Goal: Task Accomplishment & Management: Use online tool/utility

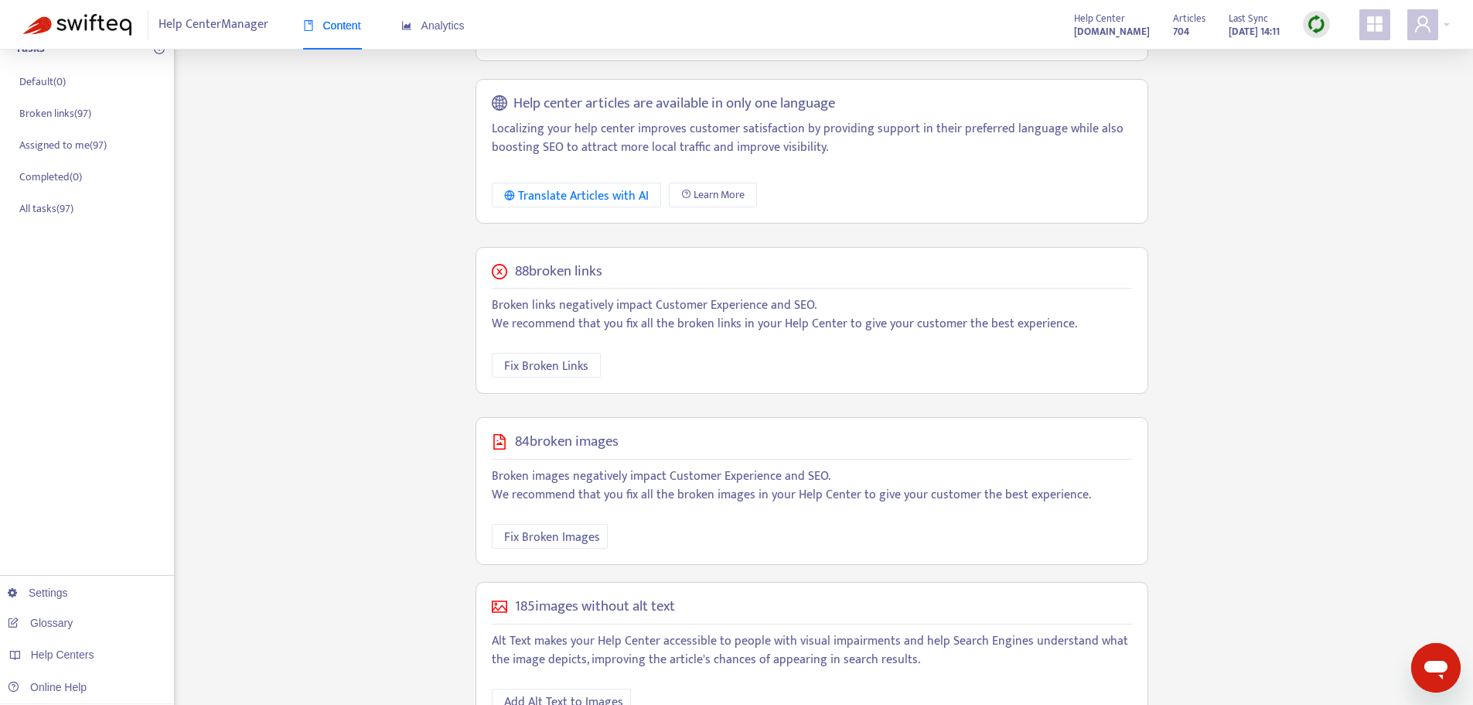
scroll to position [280, 0]
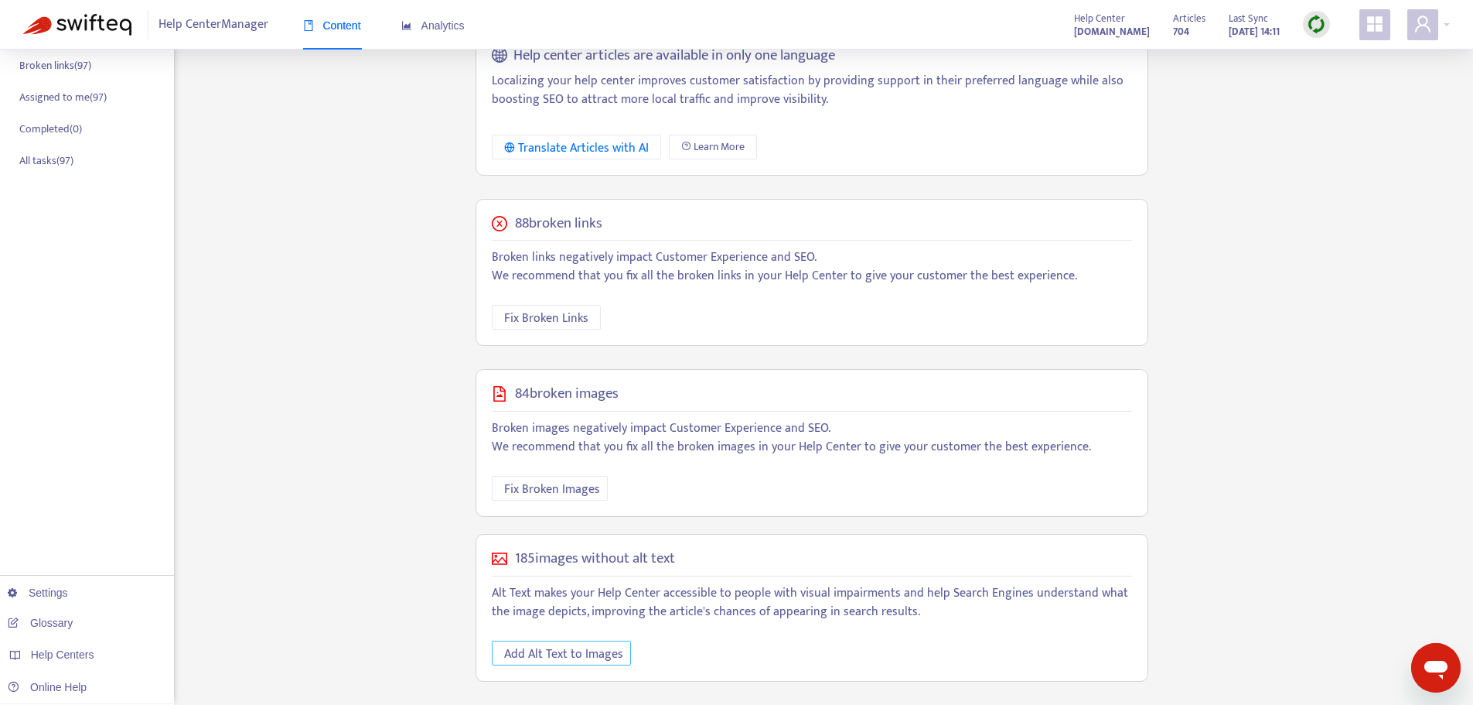
click at [587, 664] on button "Add Alt Text to Images" at bounding box center [561, 652] width 139 height 25
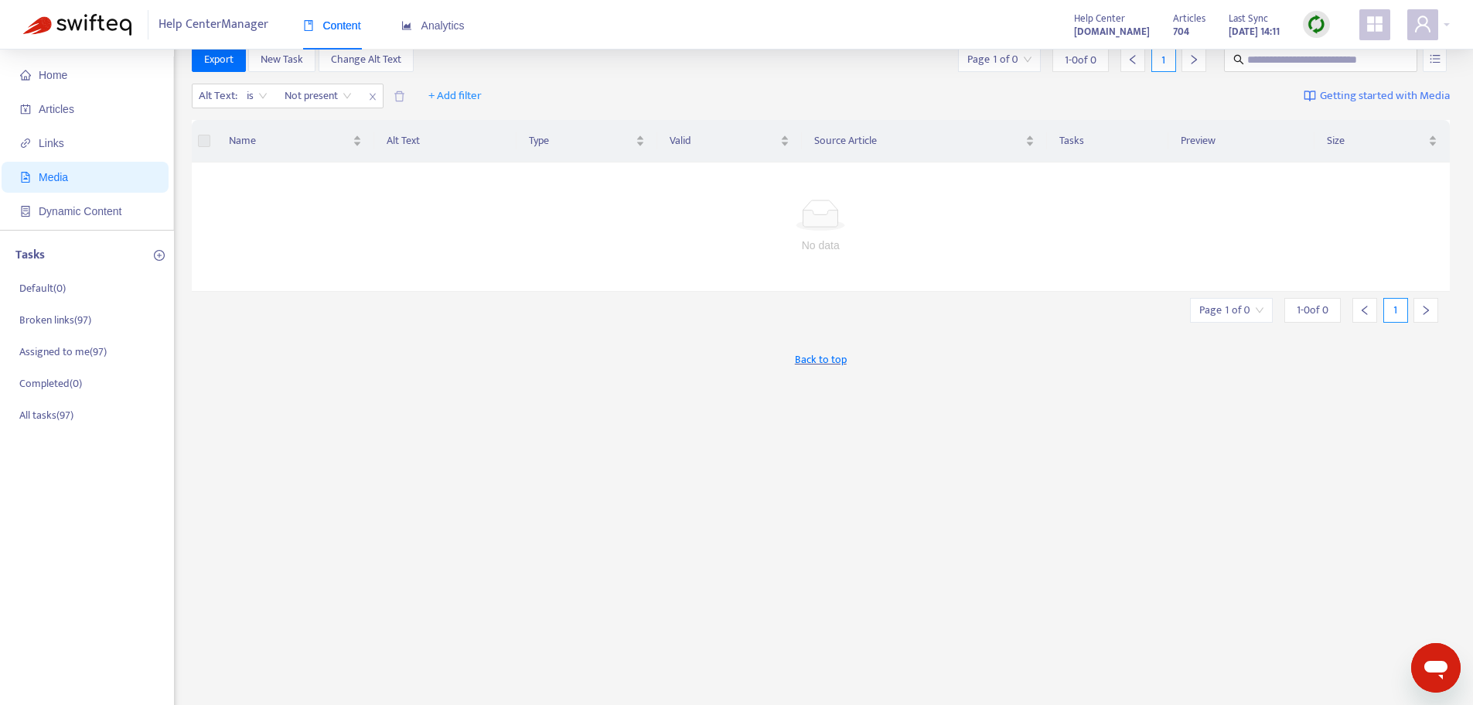
scroll to position [0, 0]
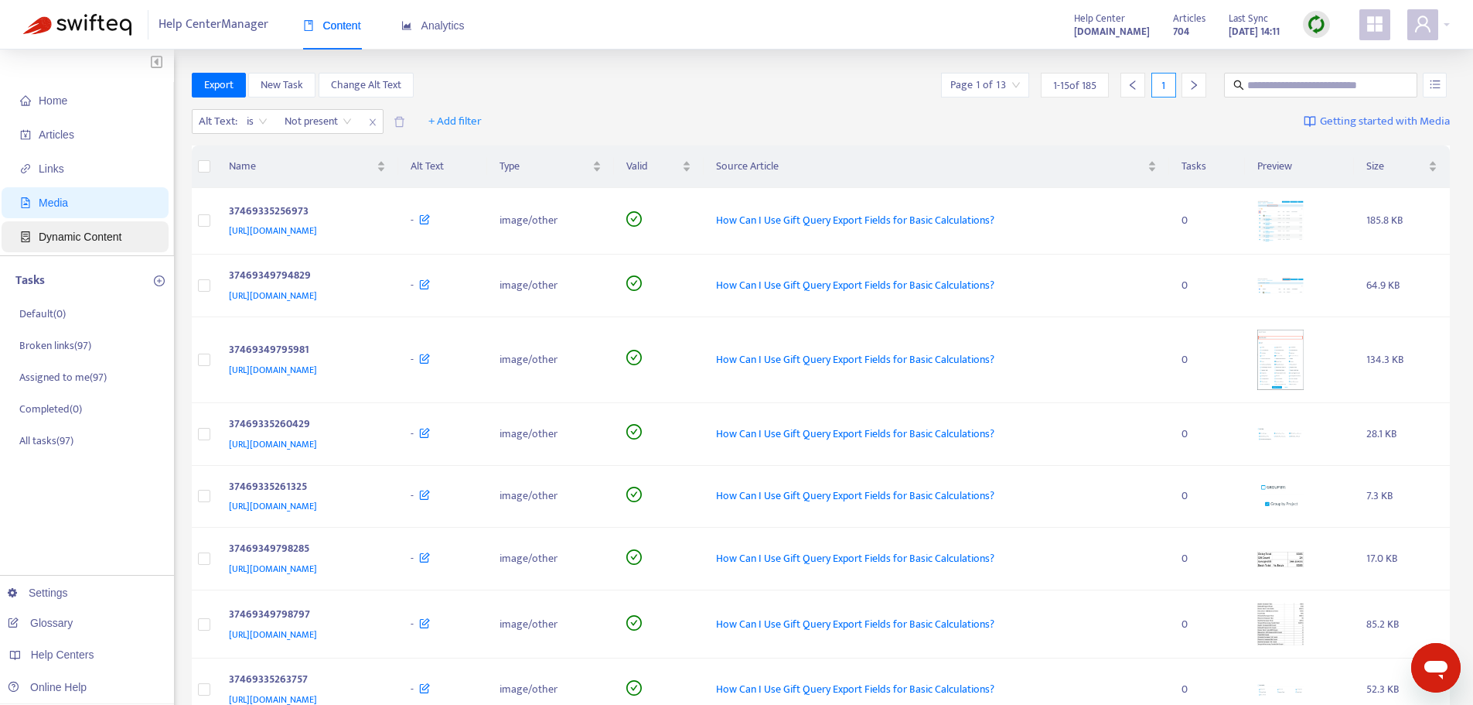
click at [70, 239] on span "Dynamic Content" at bounding box center [80, 236] width 83 height 12
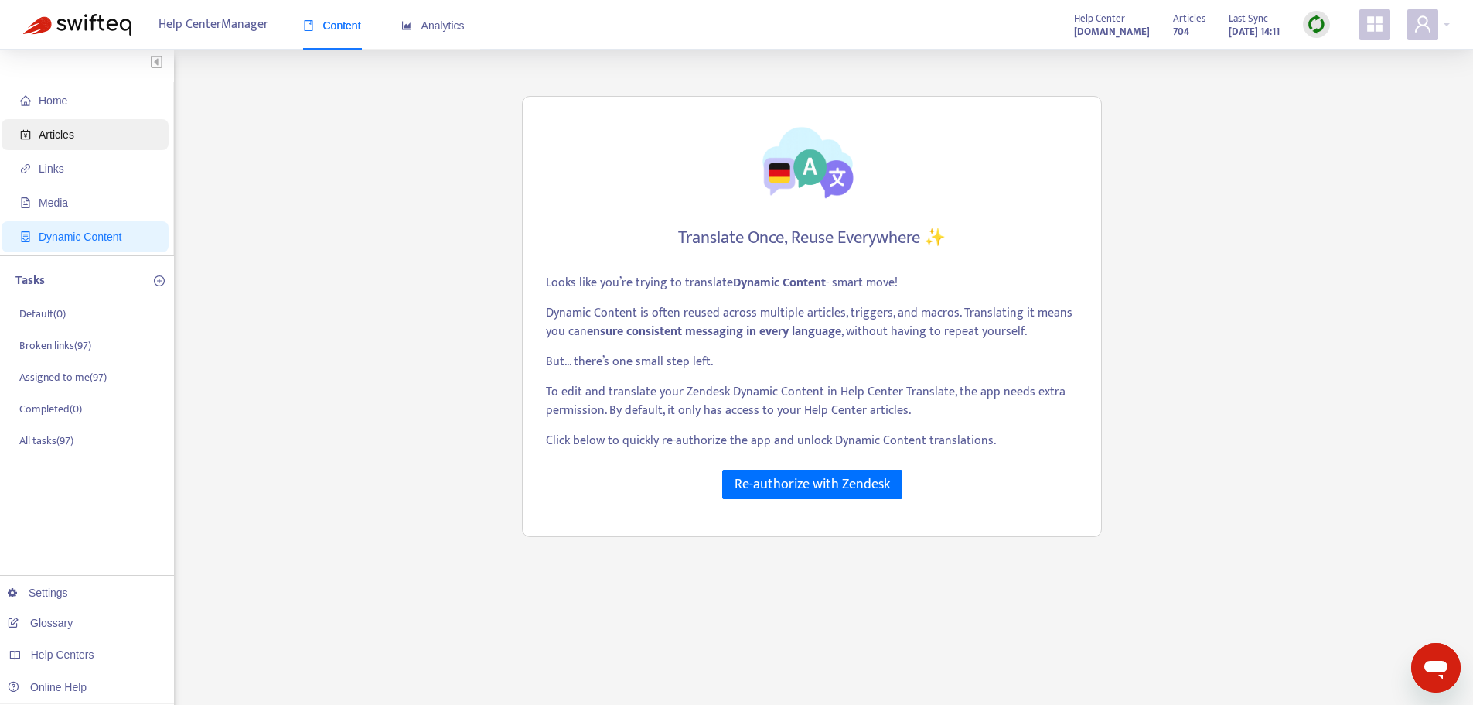
click at [65, 136] on span "Articles" at bounding box center [57, 134] width 36 height 12
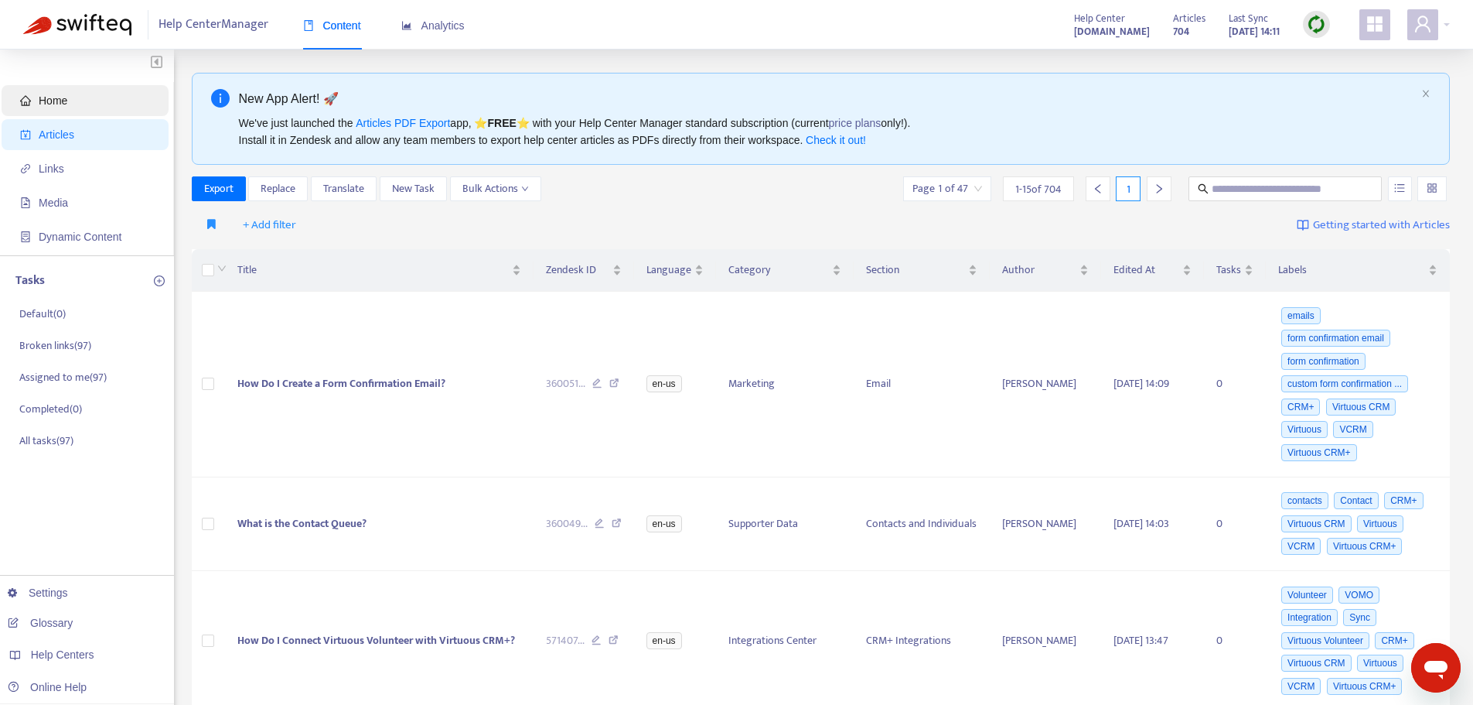
click at [75, 108] on span "Home" at bounding box center [88, 100] width 136 height 31
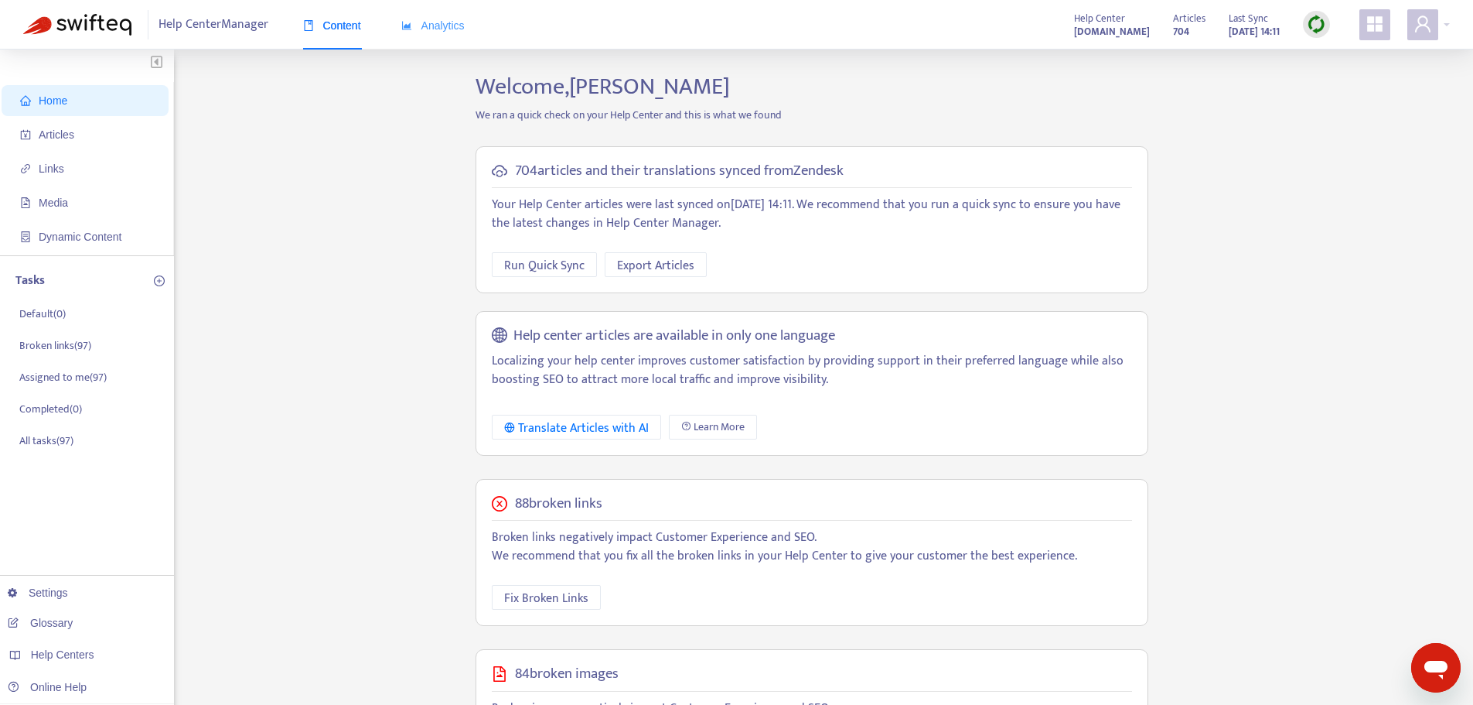
click at [421, 4] on div "Analytics" at bounding box center [432, 25] width 63 height 47
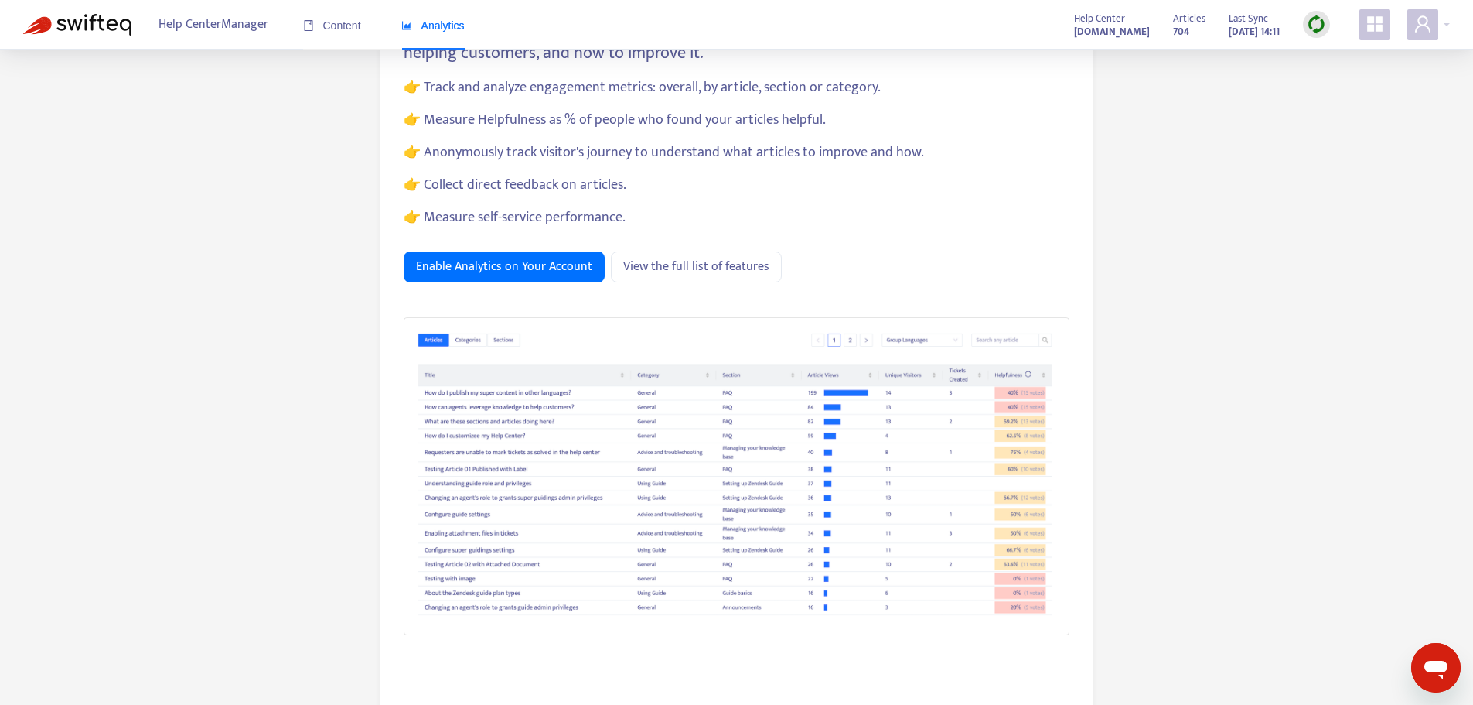
scroll to position [192, 0]
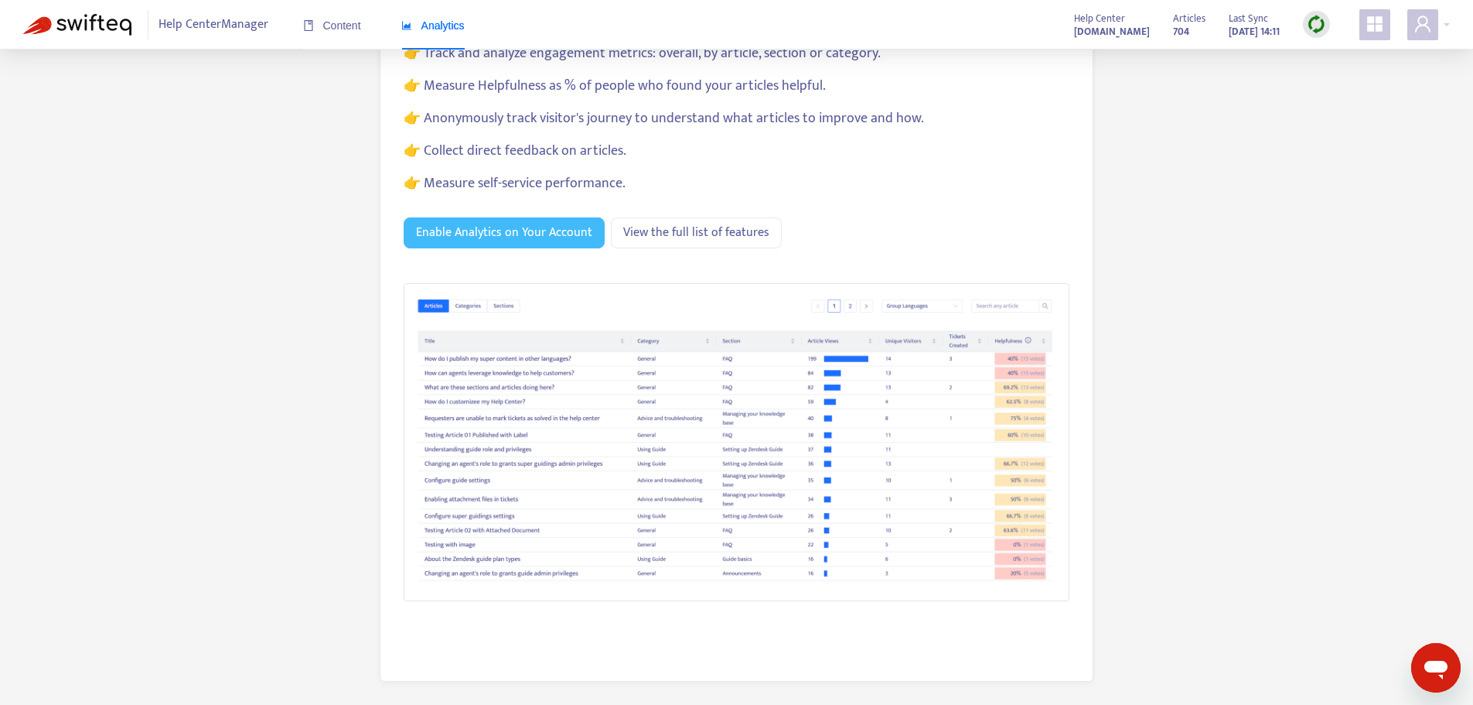
click at [544, 230] on span "Enable Analytics on Your Account" at bounding box center [504, 232] width 176 height 19
